Goal: Transaction & Acquisition: Purchase product/service

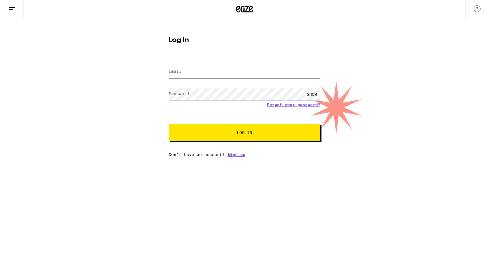
type input "[PERSON_NAME][EMAIL_ADDRESS][PERSON_NAME][DOMAIN_NAME]"
click at [227, 136] on button "Log In" at bounding box center [245, 132] width 152 height 17
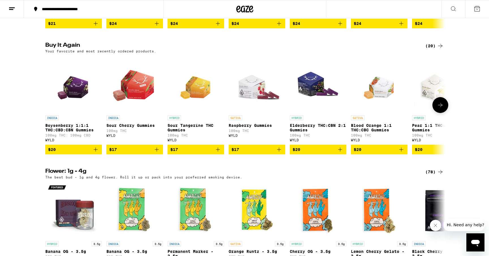
scroll to position [303, 0]
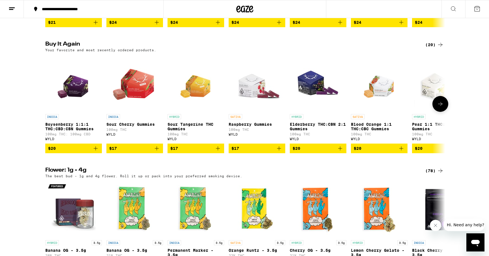
click at [170, 141] on div "WYLD" at bounding box center [196, 139] width 57 height 4
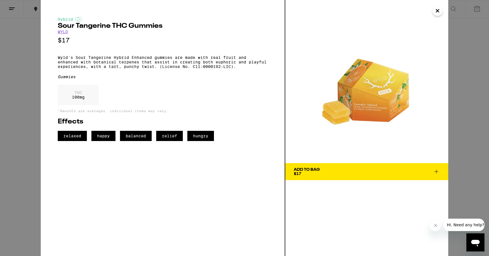
click at [63, 33] on link "WYLD" at bounding box center [63, 31] width 10 height 5
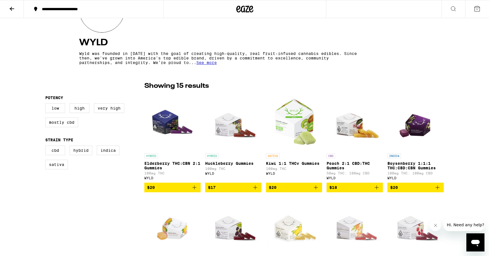
scroll to position [95, 0]
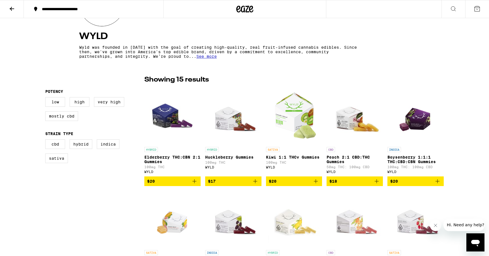
click at [293, 158] on p "Kiwi 1:1 THCv Gummies" at bounding box center [294, 157] width 56 height 5
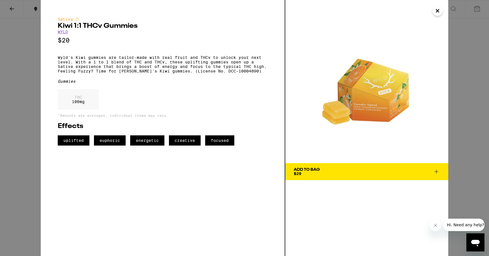
click at [323, 178] on button "Add To Bag $20" at bounding box center [366, 171] width 163 height 17
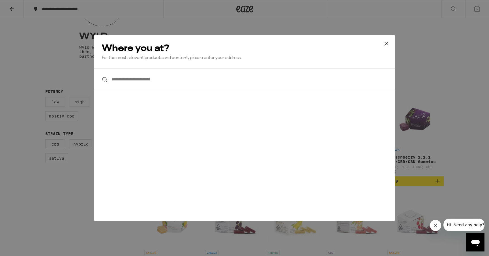
click at [233, 72] on input "**********" at bounding box center [244, 79] width 301 height 22
click at [192, 80] on input "**********" at bounding box center [244, 79] width 301 height 22
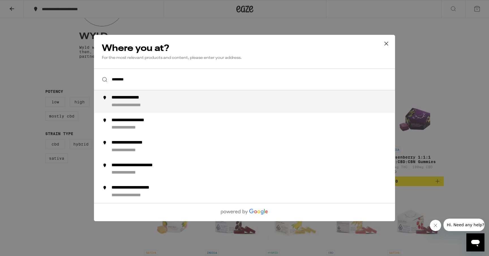
click at [173, 106] on div "**********" at bounding box center [255, 102] width 289 height 14
type input "**********"
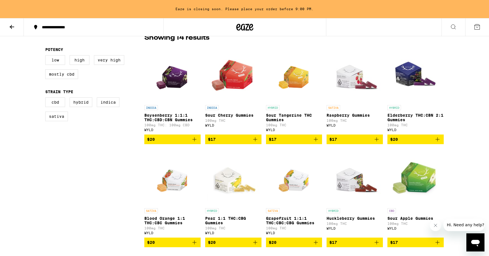
scroll to position [154, 0]
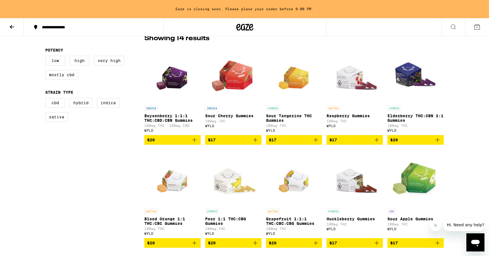
click at [376, 142] on icon "Add to bag" at bounding box center [376, 139] width 7 height 7
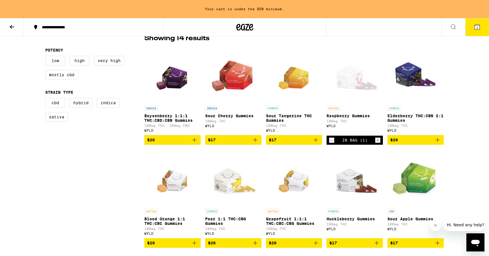
click at [376, 142] on icon "Increment" at bounding box center [377, 140] width 5 height 7
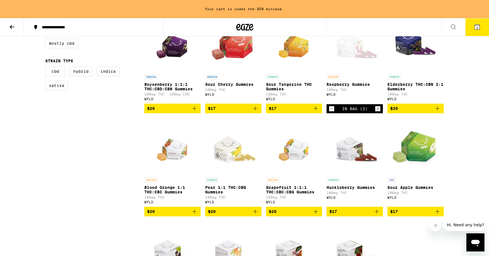
scroll to position [185, 0]
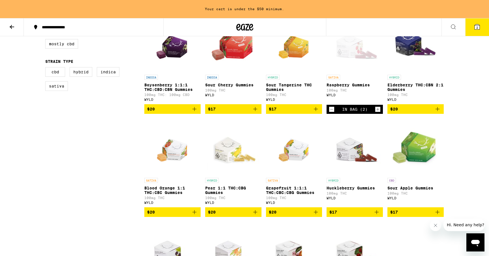
click at [194, 215] on icon "Add to bag" at bounding box center [194, 212] width 7 height 7
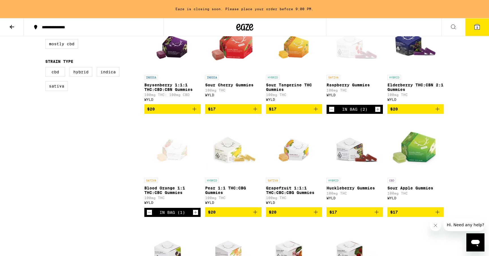
click at [254, 215] on icon "Add to bag" at bounding box center [255, 212] width 7 height 7
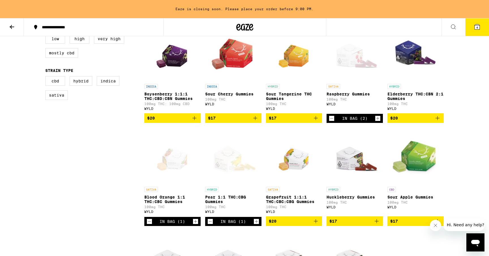
scroll to position [177, 0]
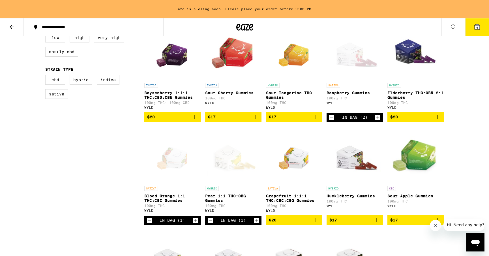
click at [475, 30] on button "4" at bounding box center [477, 27] width 24 height 18
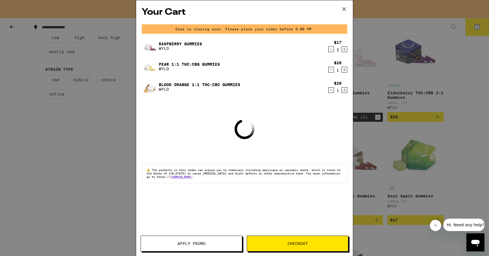
click at [78, 151] on div "Your Cart Eaze is closing soon. Please place your order before 9:00 PM. Raspber…" at bounding box center [244, 128] width 489 height 256
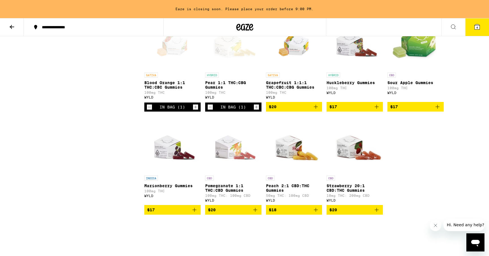
scroll to position [253, 0]
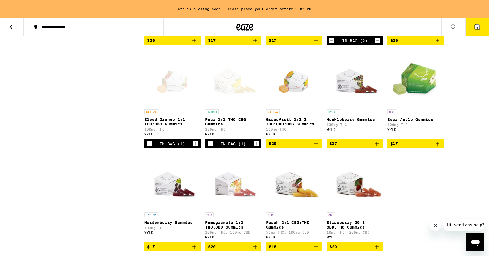
click at [231, 188] on img "Open page for Pomegranate 1:1 THC:CBD Gummies from WYLD" at bounding box center [233, 181] width 56 height 57
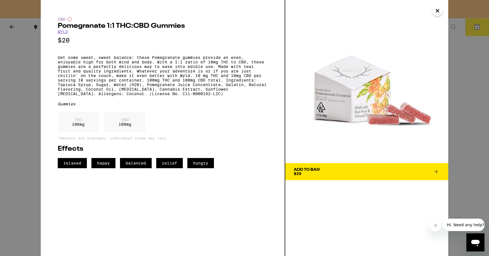
click at [19, 87] on div "CBD Pomegranate 1:1 THC:CBD Gummies WYLD $20 Get some sweet, sweet balance: the…" at bounding box center [244, 128] width 489 height 256
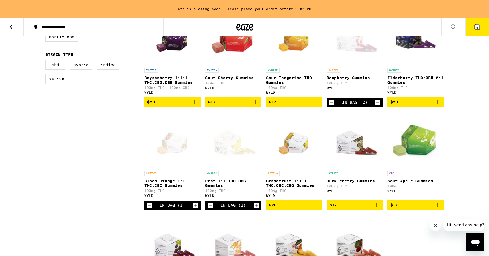
scroll to position [190, 0]
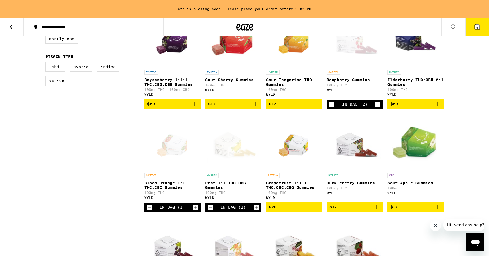
click at [177, 186] on p "Blood Orange 1:1 THC:CBC Gummies" at bounding box center [172, 185] width 56 height 9
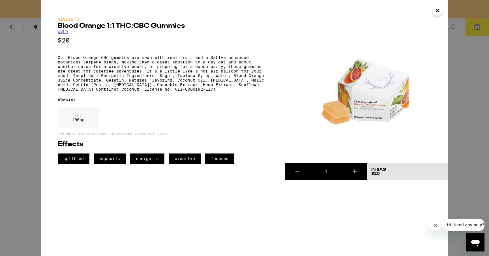
click at [28, 83] on div "Sativa Blood Orange 1:1 THC:CBC Gummies WYLD $20 Our Blood Orange CBC gummies a…" at bounding box center [244, 128] width 489 height 256
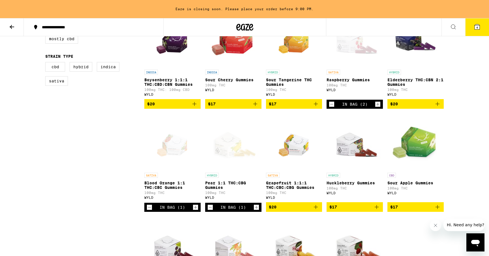
click at [196, 211] on icon "Increment" at bounding box center [195, 207] width 5 height 7
click at [473, 26] on button "5" at bounding box center [477, 27] width 24 height 18
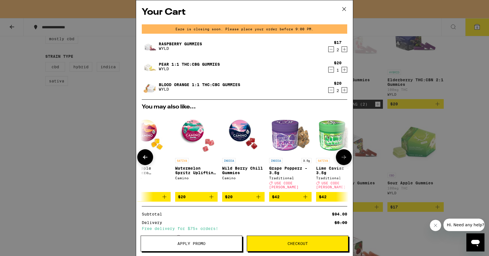
scroll to position [0, 264]
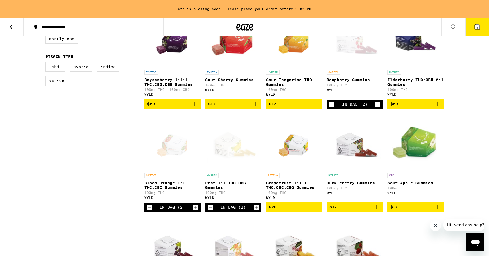
click at [476, 32] on button "5" at bounding box center [477, 27] width 24 height 18
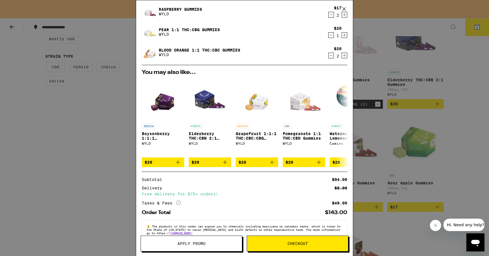
scroll to position [45, 0]
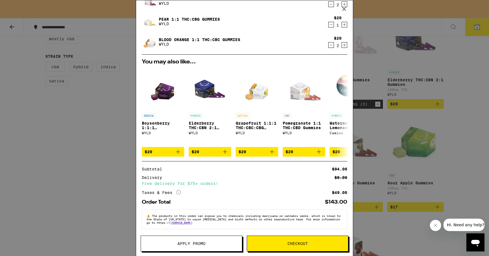
click at [293, 242] on span "Checkout" at bounding box center [297, 243] width 20 height 4
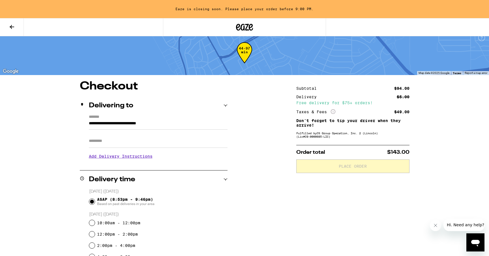
scroll to position [10, 0]
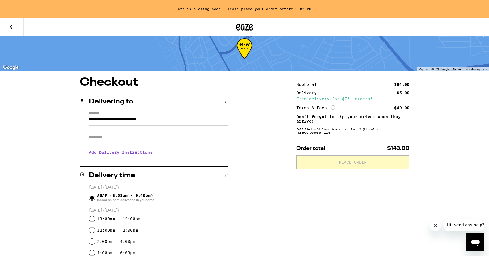
click at [166, 141] on input "Apt/Suite" at bounding box center [158, 137] width 139 height 14
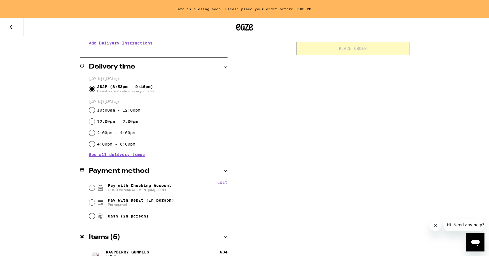
scroll to position [125, 0]
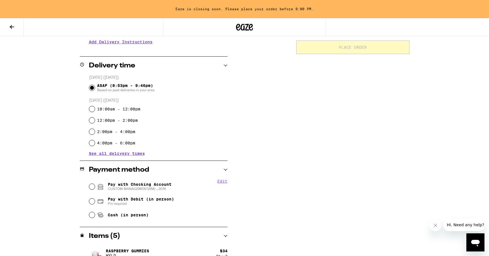
type input "***"
click at [156, 189] on span "CUSTOM MANAGEMENT(RM) ...3019" at bounding box center [140, 188] width 64 height 5
click at [95, 189] on input "Pay with Checking Account CUSTOM MANAGEMENT(RM) ...3019" at bounding box center [92, 187] width 6 height 6
radio input "true"
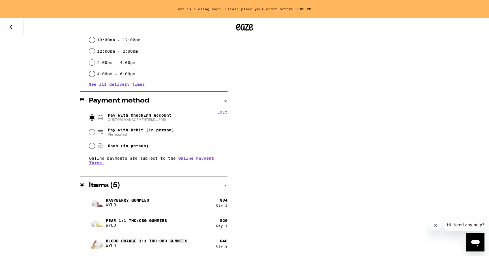
scroll to position [0, 0]
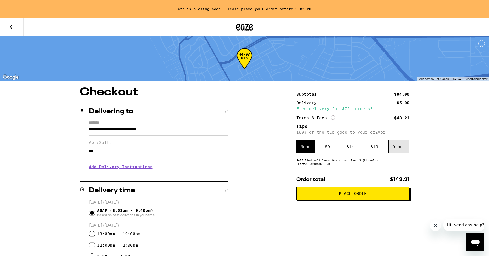
click at [395, 148] on div "Other" at bounding box center [398, 146] width 21 height 13
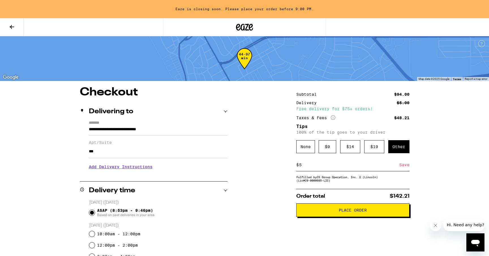
type input "5"
click at [328, 208] on button "Place Order" at bounding box center [352, 210] width 113 height 14
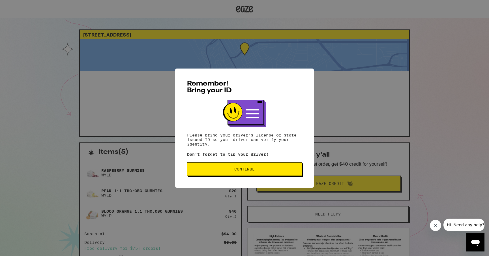
click at [243, 170] on span "Continue" at bounding box center [244, 169] width 20 height 4
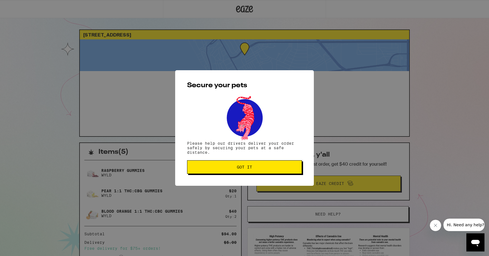
click at [243, 169] on span "Got it" at bounding box center [244, 167] width 15 height 4
